Goal: Information Seeking & Learning: Learn about a topic

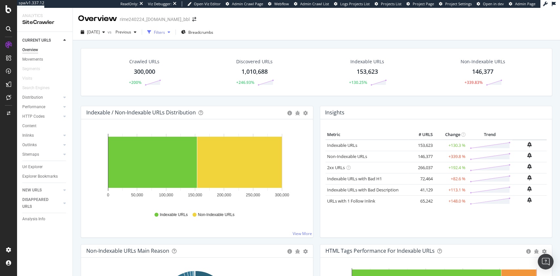
click at [165, 32] on div "Filters" at bounding box center [159, 33] width 11 height 6
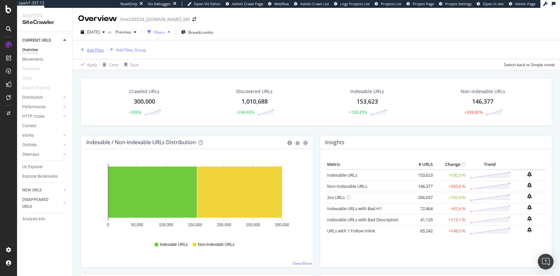
click at [100, 48] on div "Add Filter" at bounding box center [95, 50] width 17 height 6
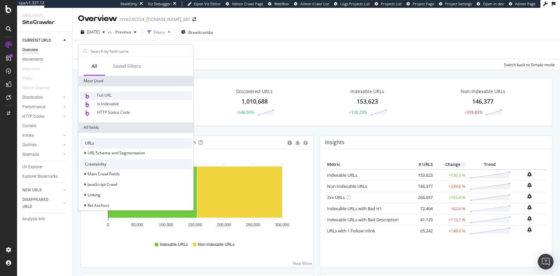
click at [118, 95] on div "Full URL" at bounding box center [136, 96] width 112 height 9
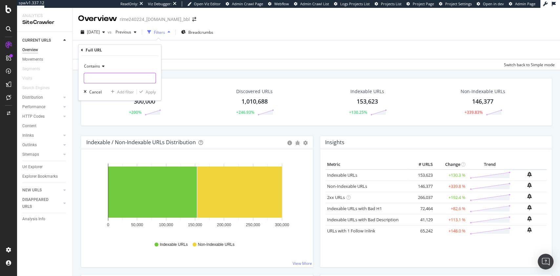
click at [118, 77] on input "text" at bounding box center [120, 78] width 72 height 11
type input "?"
click at [146, 93] on div "Apply" at bounding box center [151, 92] width 10 height 6
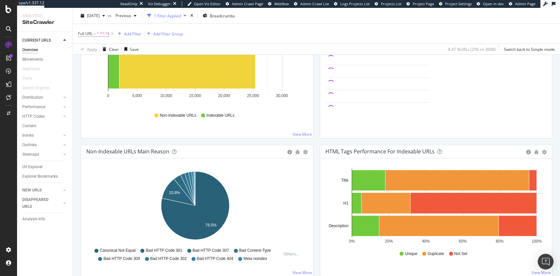
scroll to position [131, 0]
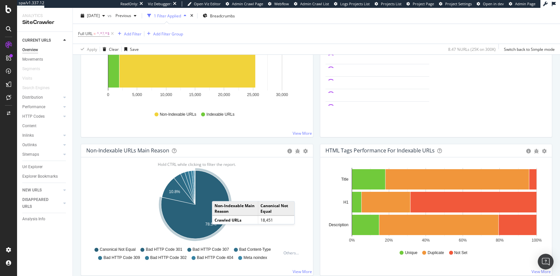
click at [219, 194] on icon "A chart." at bounding box center [195, 205] width 68 height 68
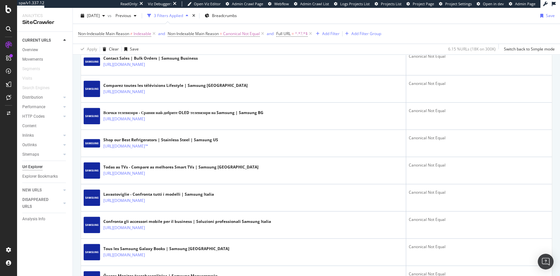
scroll to position [175, 0]
